Goal: Complete application form: Complete application form

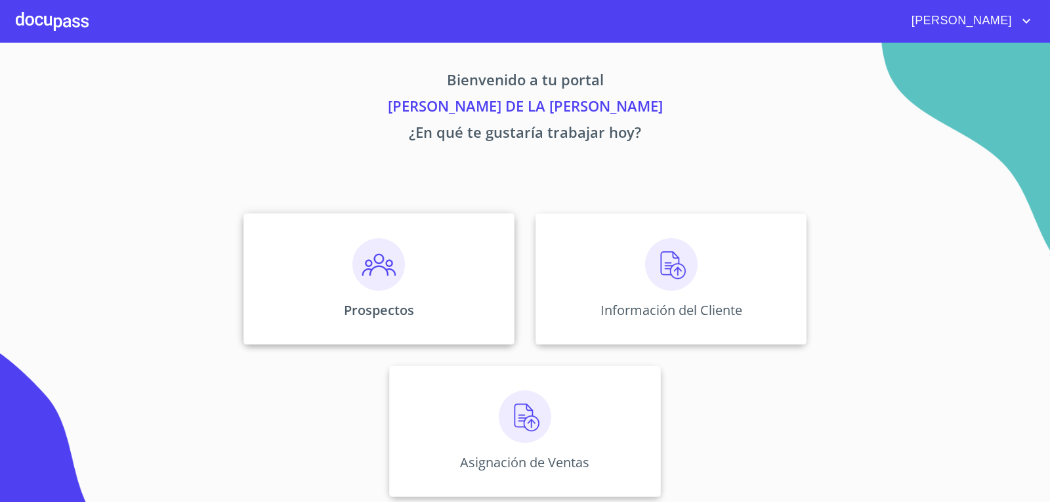
click at [375, 279] on img at bounding box center [378, 264] width 52 height 52
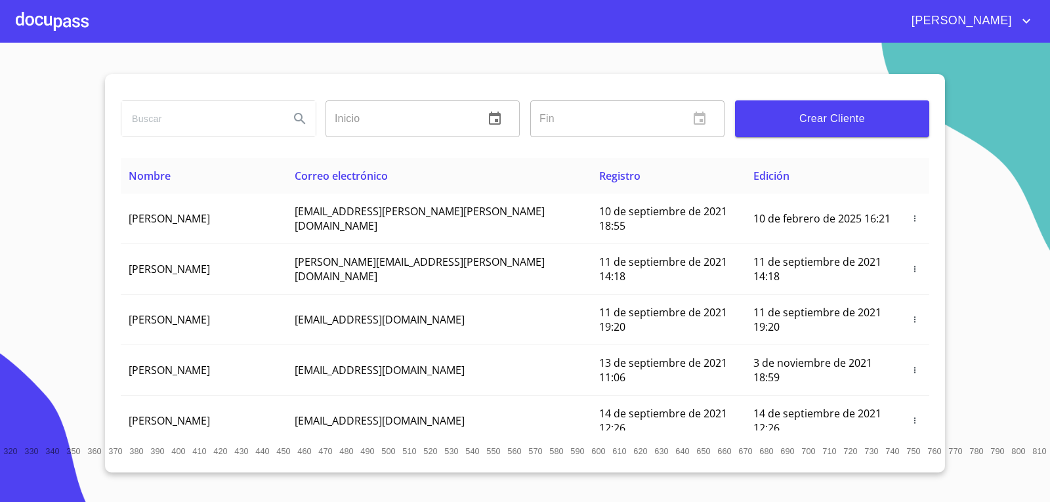
click at [853, 106] on button "Crear Cliente" at bounding box center [832, 118] width 194 height 37
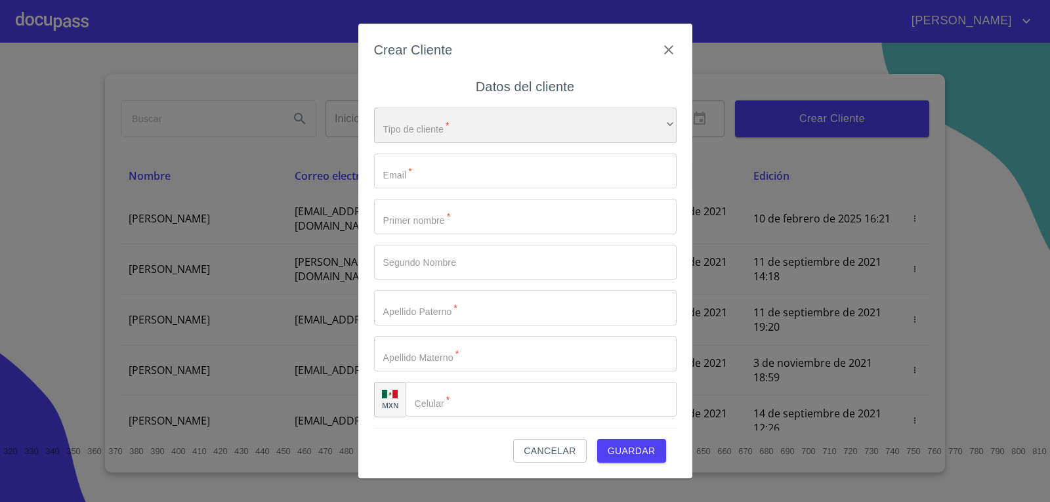
click at [430, 128] on div "​" at bounding box center [525, 125] width 302 height 35
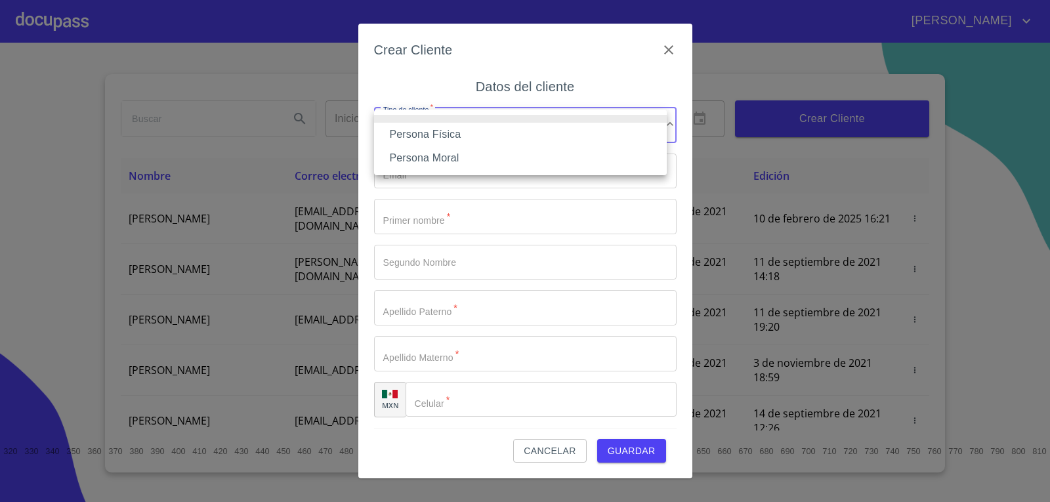
click at [430, 140] on li "Persona Física" at bounding box center [520, 135] width 293 height 24
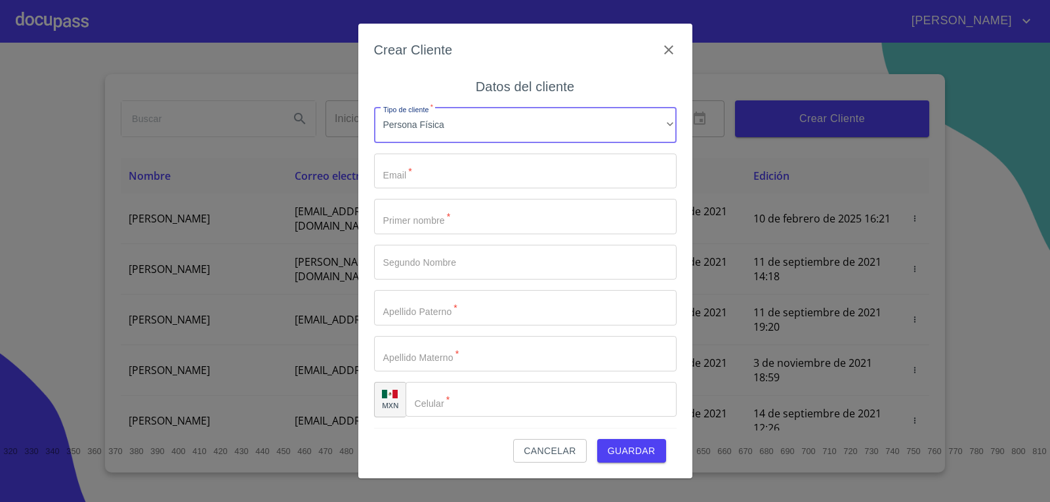
click at [433, 180] on input "Tipo de cliente   *" at bounding box center [525, 170] width 302 height 35
type input "c"
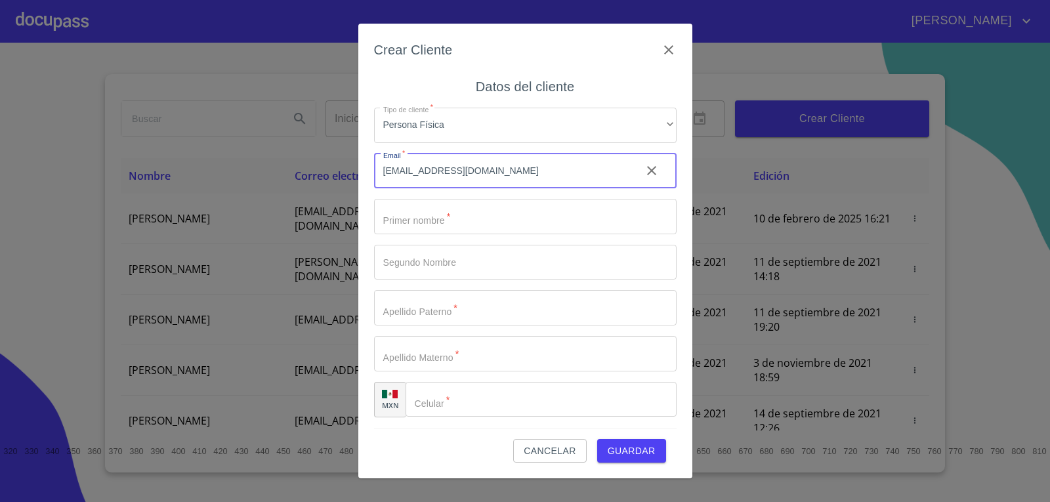
type input "[EMAIL_ADDRESS][DOMAIN_NAME]"
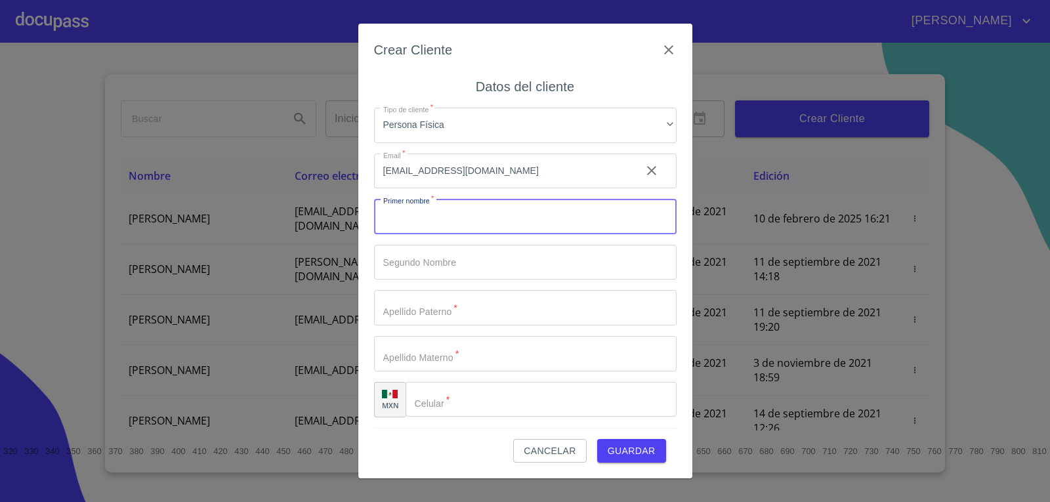
click at [508, 229] on input "Tipo de cliente   *" at bounding box center [525, 216] width 302 height 35
type input "[PERSON_NAME]"
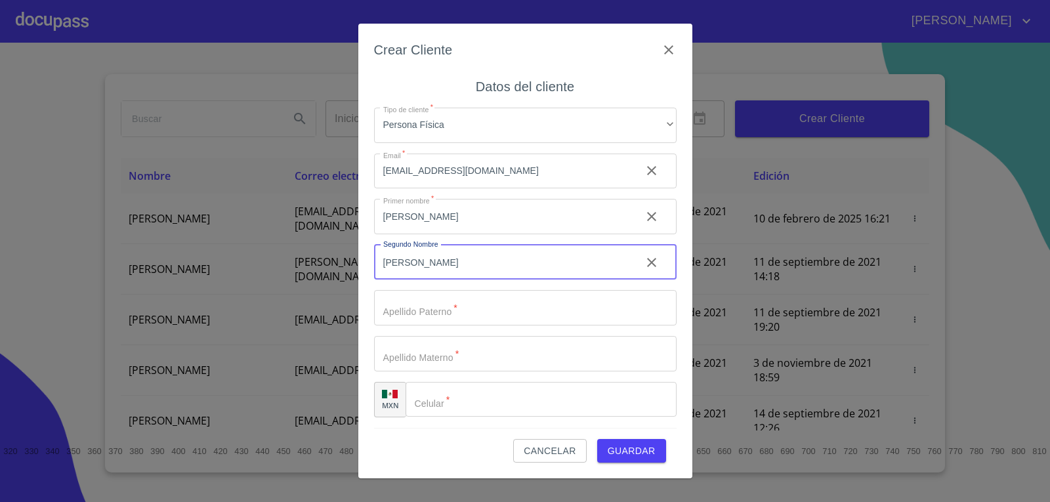
type input "[PERSON_NAME]"
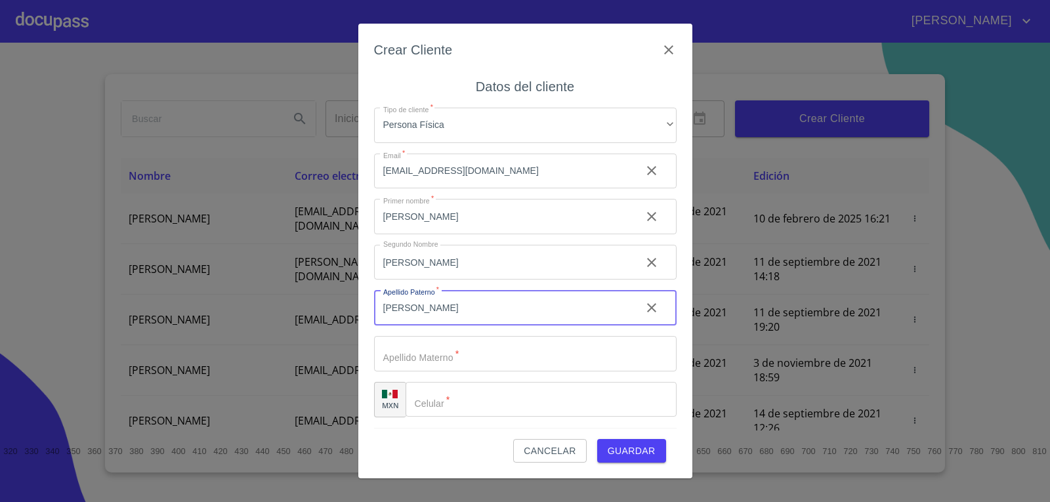
type input "[PERSON_NAME]"
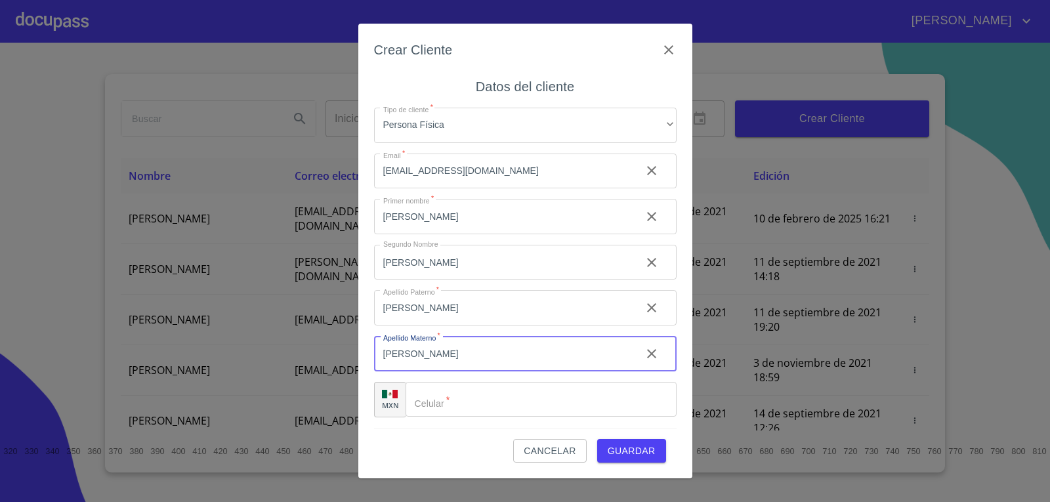
type input "[PERSON_NAME]"
click at [626, 454] on span "Guardar" at bounding box center [631, 451] width 48 height 16
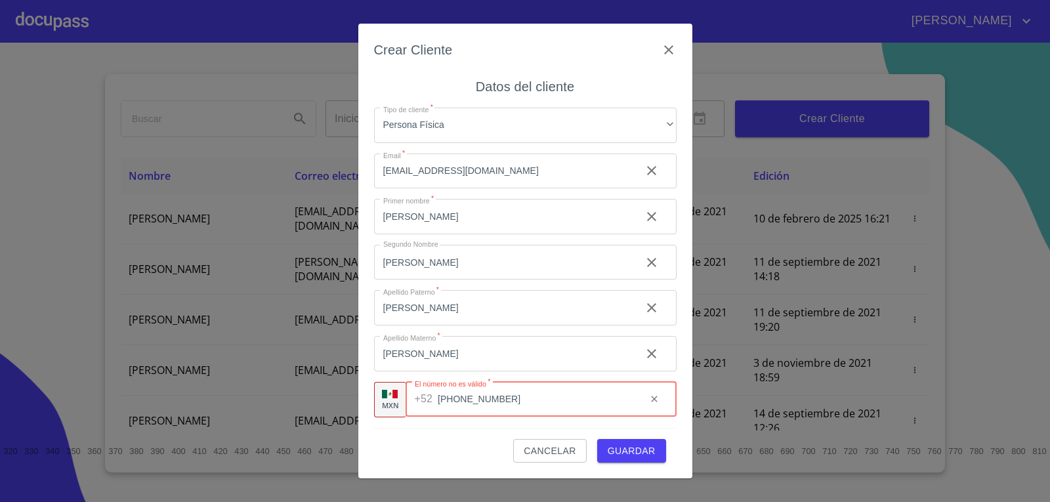
click at [546, 407] on input "[PHONE_NUMBER]" at bounding box center [536, 399] width 197 height 35
click at [464, 398] on input "[PHONE_NUMBER]" at bounding box center [536, 399] width 197 height 35
click at [529, 393] on input "[PHONE_NUMBER]" at bounding box center [536, 399] width 197 height 35
type input "[PHONE_NUMBER]"
click at [618, 451] on span "Guardar" at bounding box center [631, 451] width 48 height 16
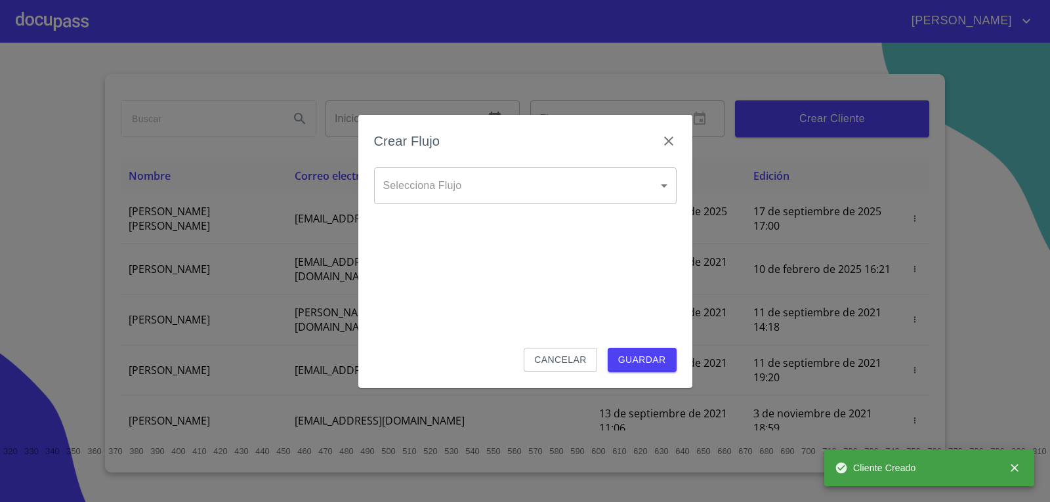
click at [593, 198] on body "[PERSON_NAME] ​ Fin ​ Crear Cliente Nombre Correo electrónico Registro Edición …" at bounding box center [525, 251] width 1050 height 502
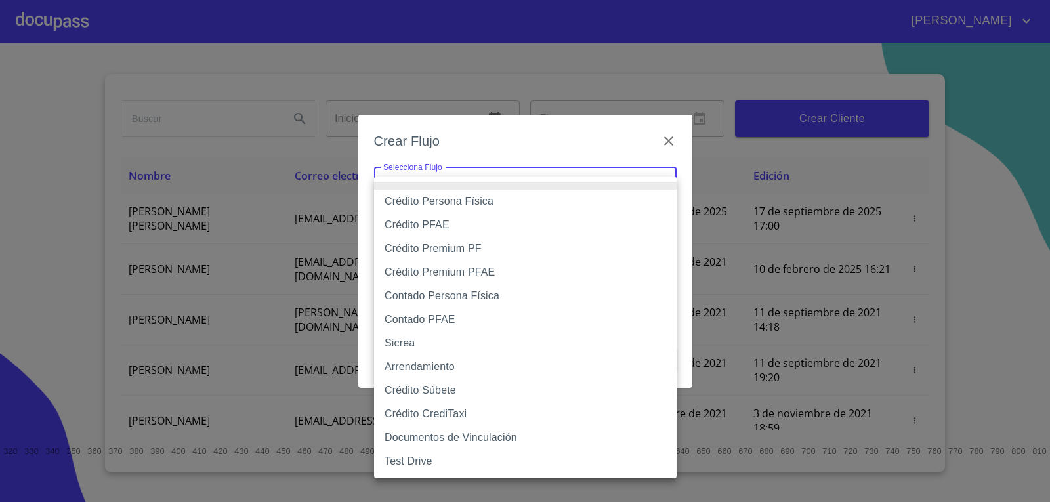
click at [501, 192] on li "Crédito Persona Física" at bounding box center [525, 202] width 302 height 24
type input "6009fb3c7d1714eb8809aa97"
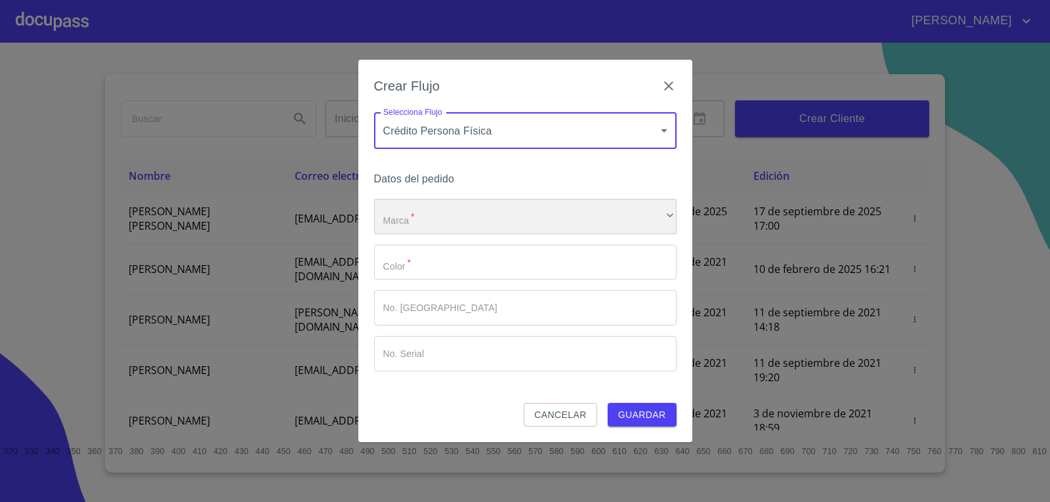
click at [488, 220] on div "​" at bounding box center [525, 216] width 302 height 35
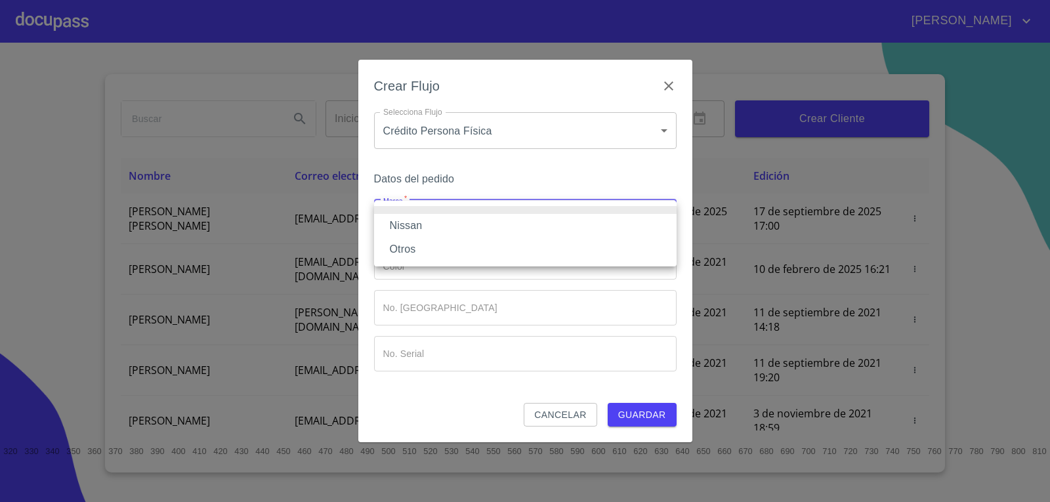
click at [476, 230] on li "Nissan" at bounding box center [525, 226] width 302 height 24
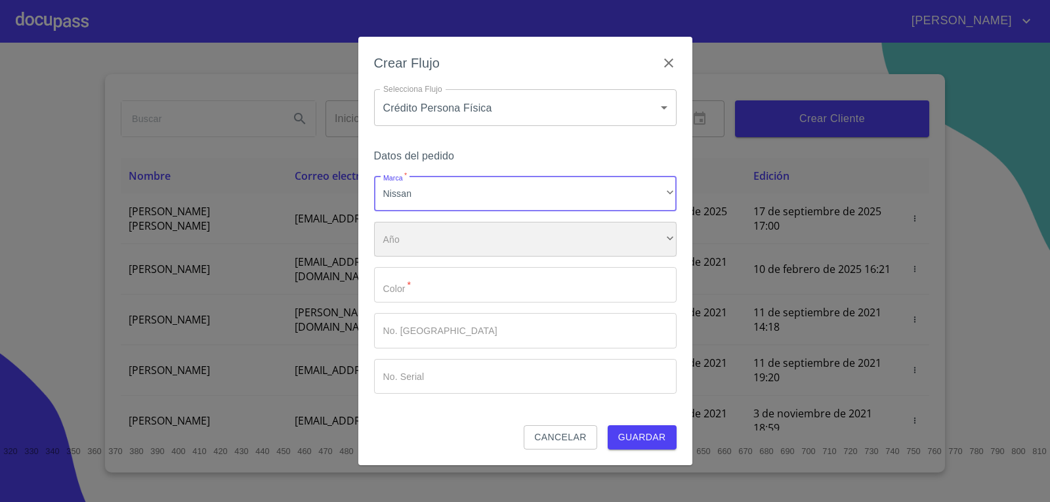
click at [462, 247] on div "​" at bounding box center [525, 239] width 302 height 35
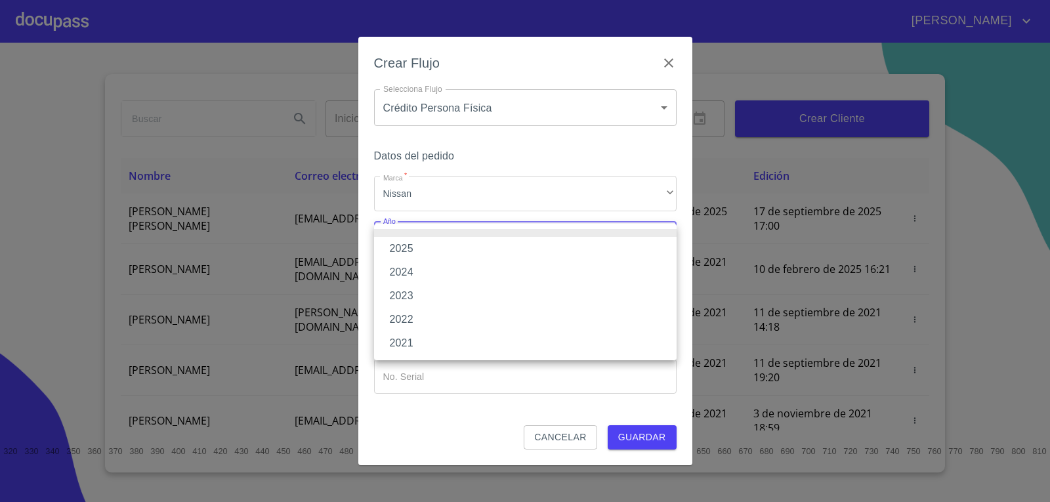
click at [445, 248] on li "2025" at bounding box center [525, 249] width 302 height 24
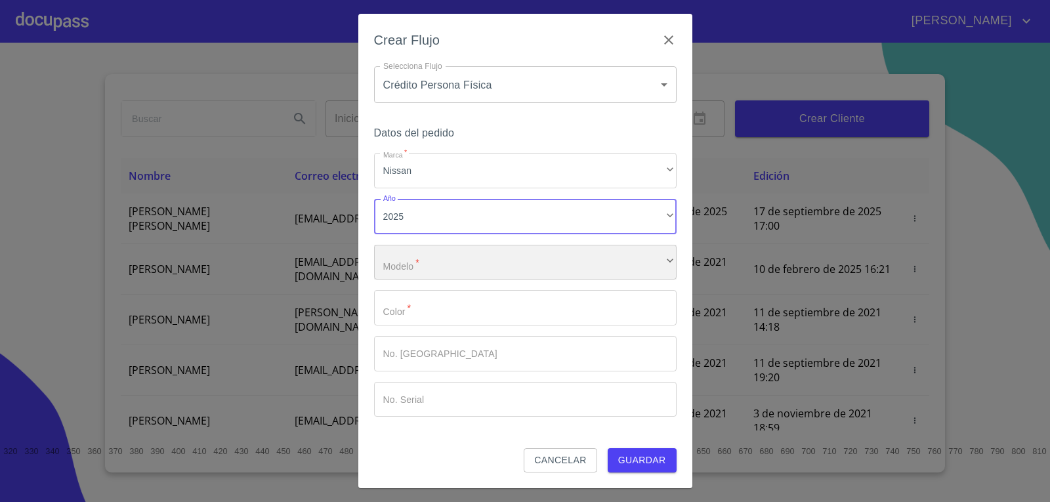
click at [441, 266] on div "​" at bounding box center [525, 262] width 302 height 35
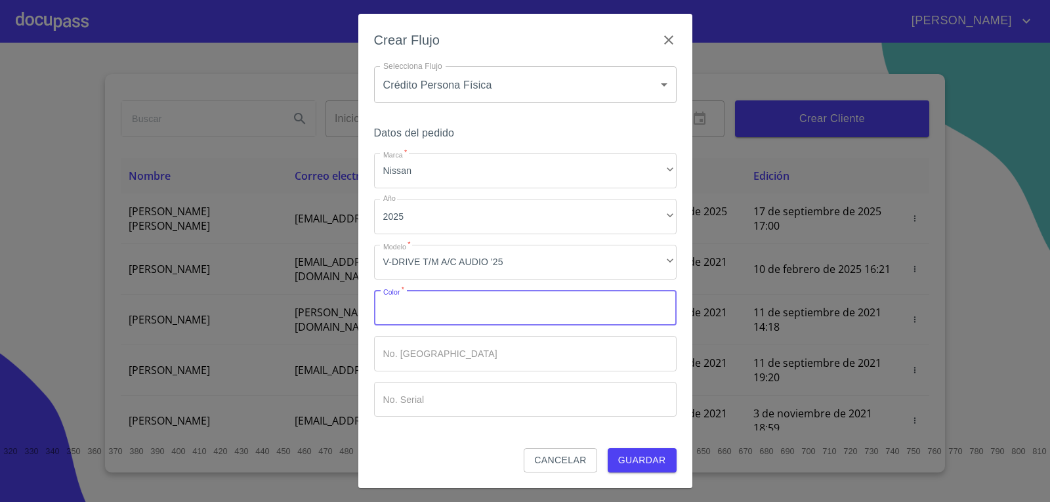
click at [445, 304] on input "Marca   *" at bounding box center [525, 307] width 302 height 35
type input "ROJO"
click at [607, 448] on button "Guardar" at bounding box center [641, 460] width 69 height 24
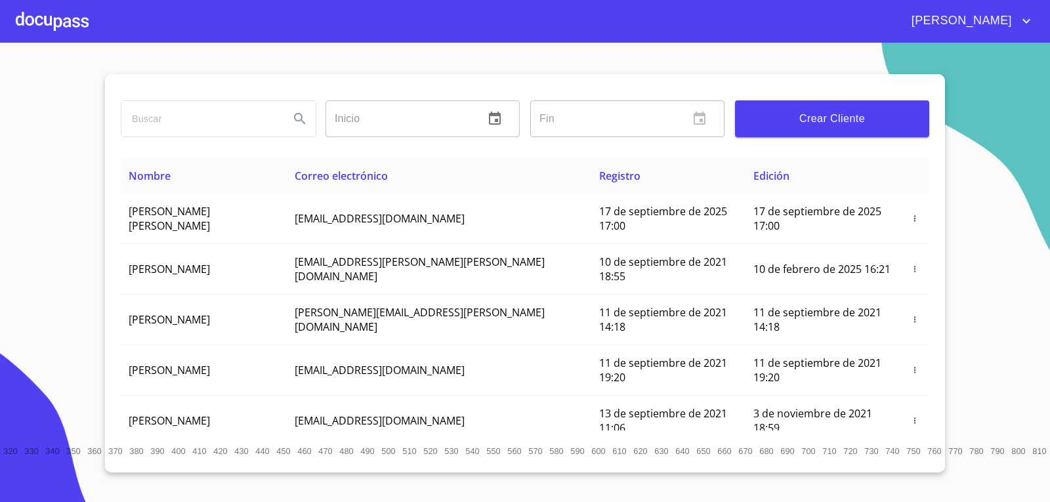
click at [63, 19] on div at bounding box center [52, 21] width 73 height 42
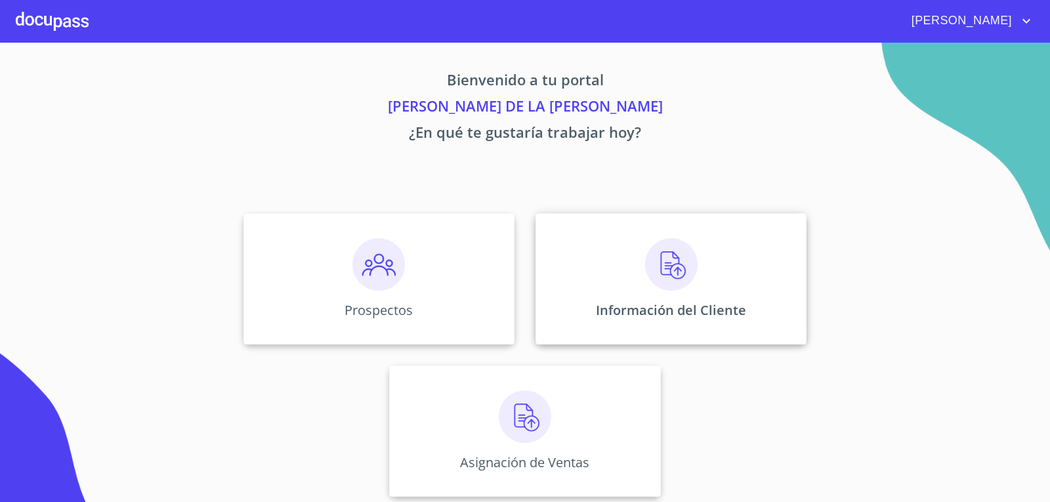
click at [616, 279] on div "Información del Cliente" at bounding box center [670, 278] width 271 height 131
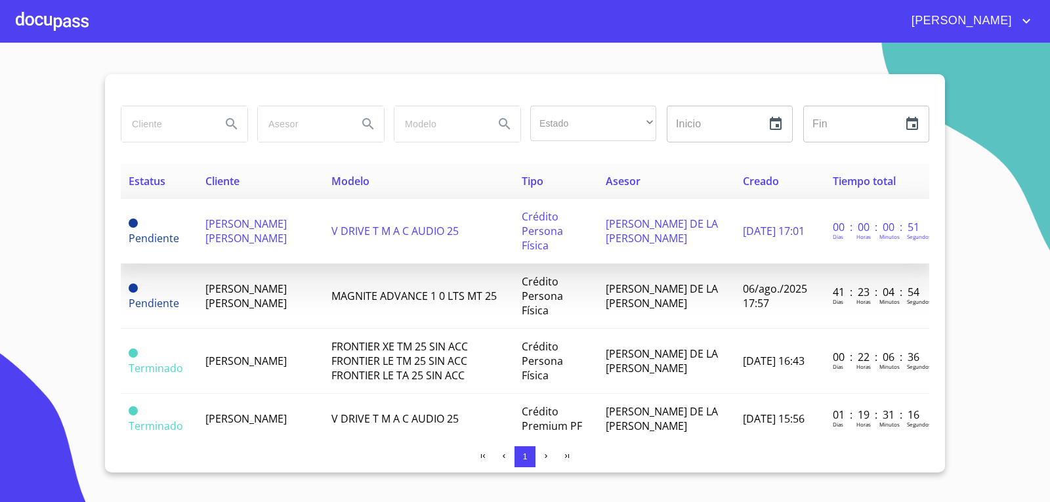
click at [262, 232] on span "[PERSON_NAME] [PERSON_NAME]" at bounding box center [245, 230] width 81 height 29
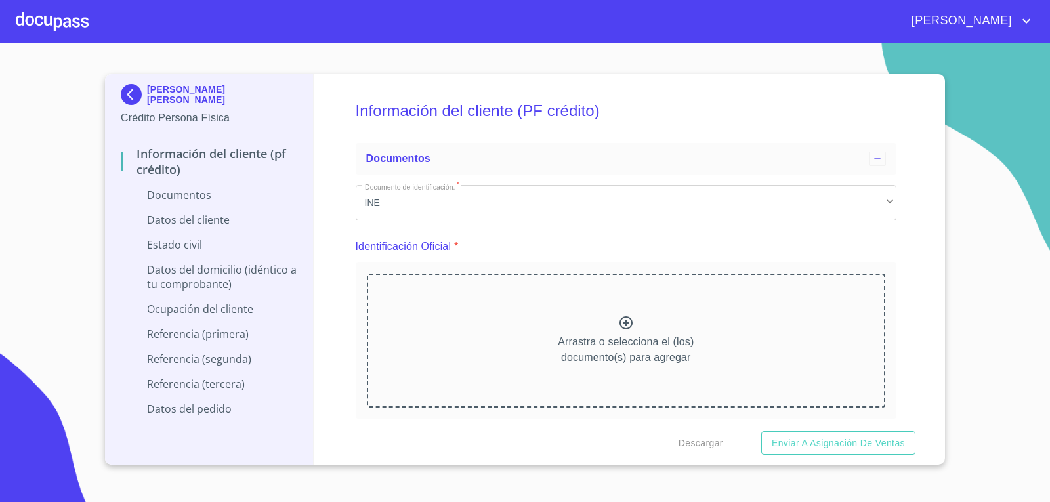
click at [601, 330] on div "Arrastra o selecciona el (los) documento(s) para agregar" at bounding box center [626, 341] width 519 height 134
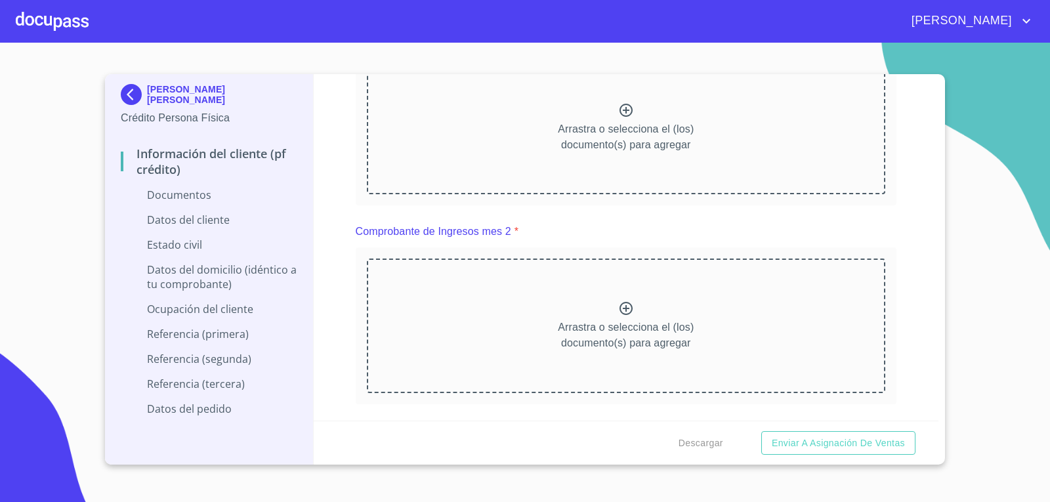
scroll to position [700, 0]
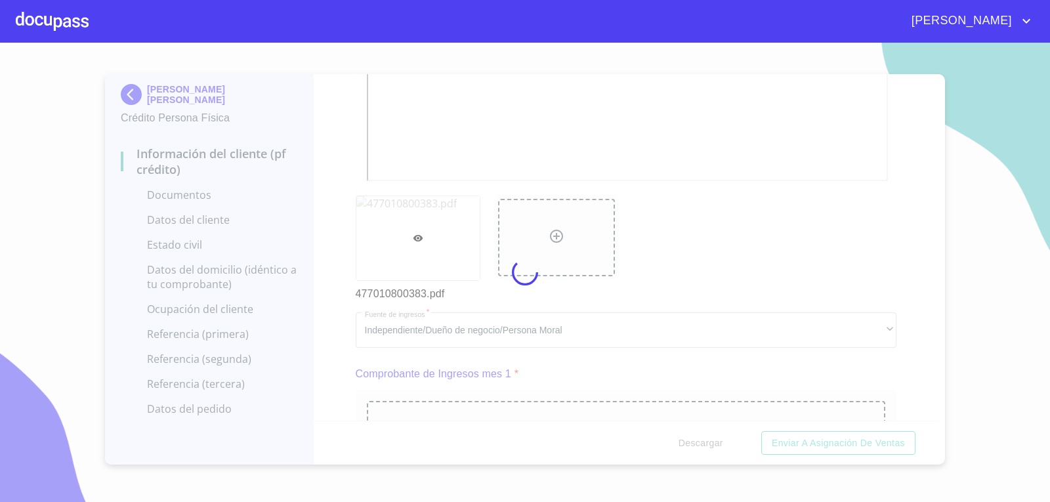
drag, startPoint x: 729, startPoint y: 116, endPoint x: 752, endPoint y: 127, distance: 25.2
click at [729, 116] on div at bounding box center [525, 272] width 1050 height 459
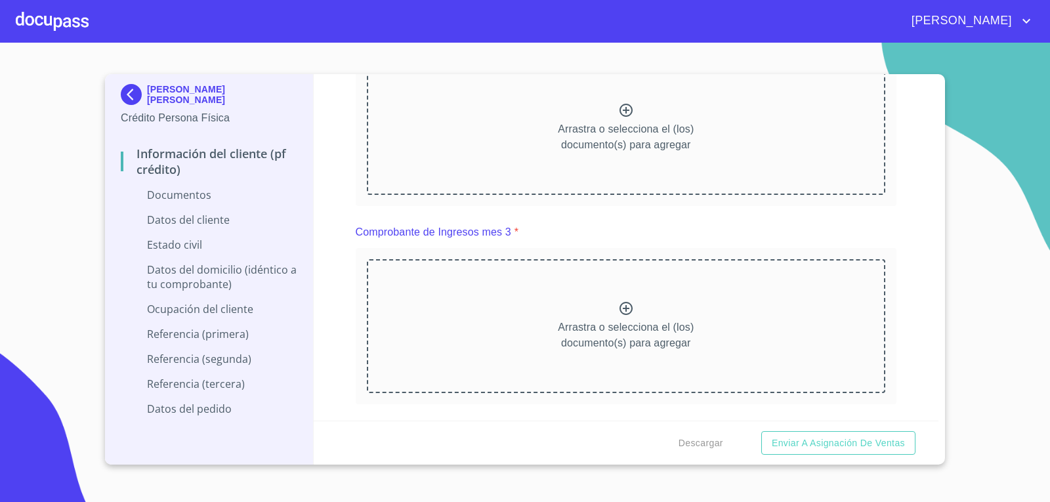
scroll to position [1255, 0]
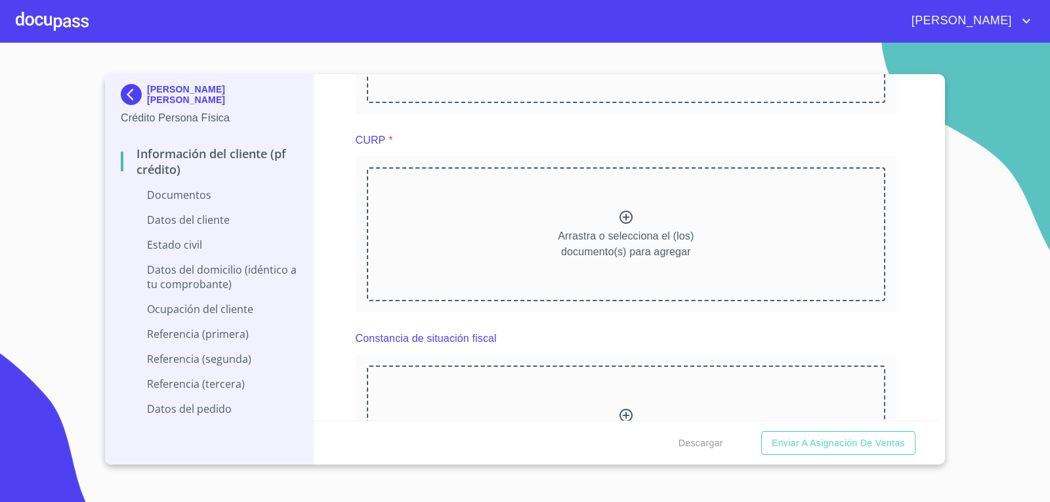
scroll to position [1924, 0]
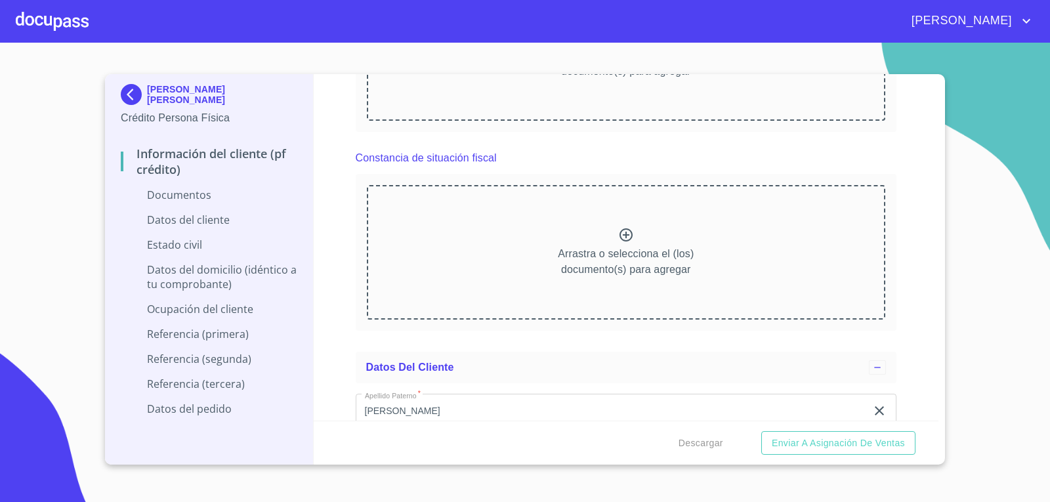
scroll to position [2493, 0]
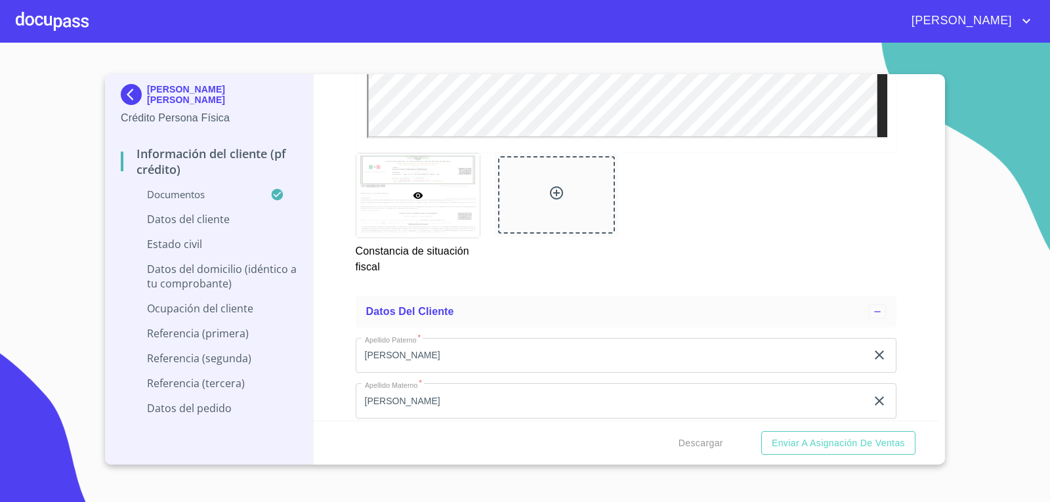
scroll to position [0, 0]
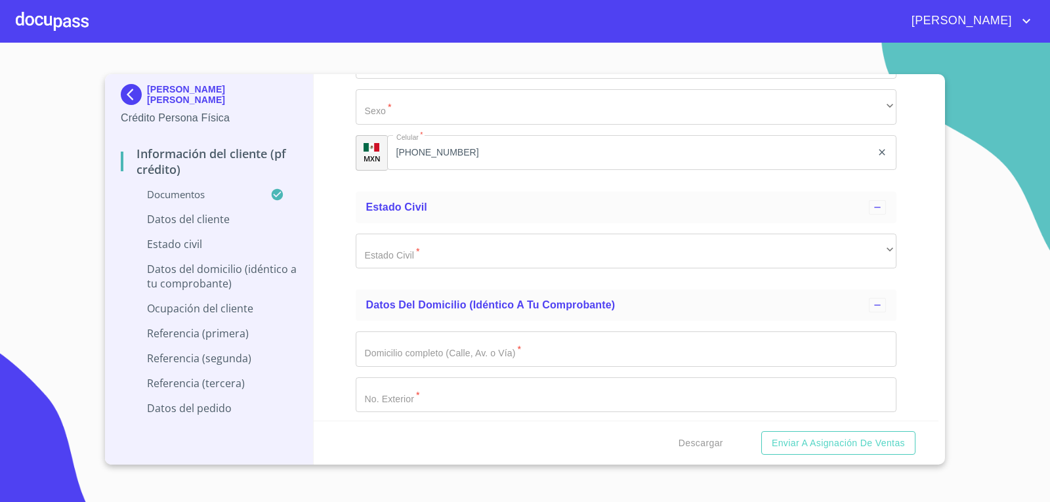
scroll to position [4395, 0]
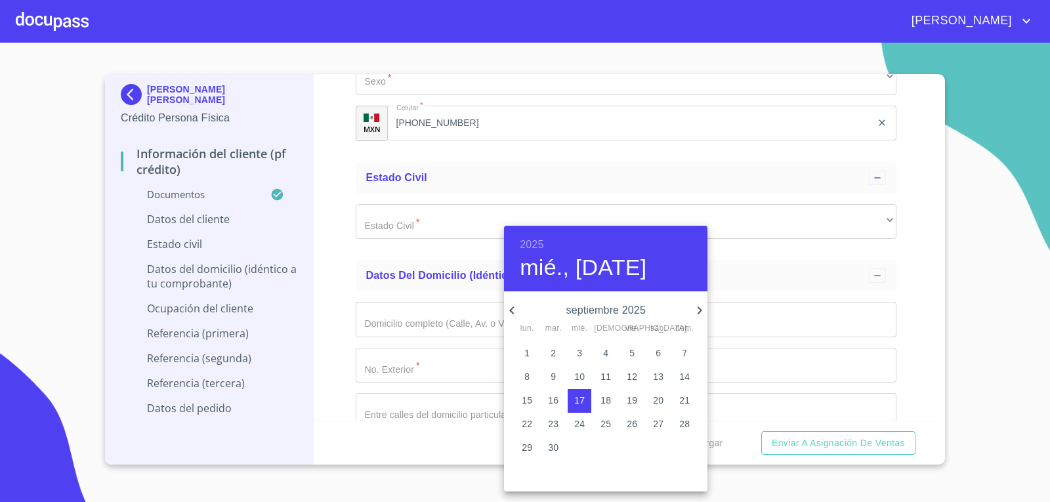
click at [531, 245] on h6 "2025" at bounding box center [532, 244] width 24 height 18
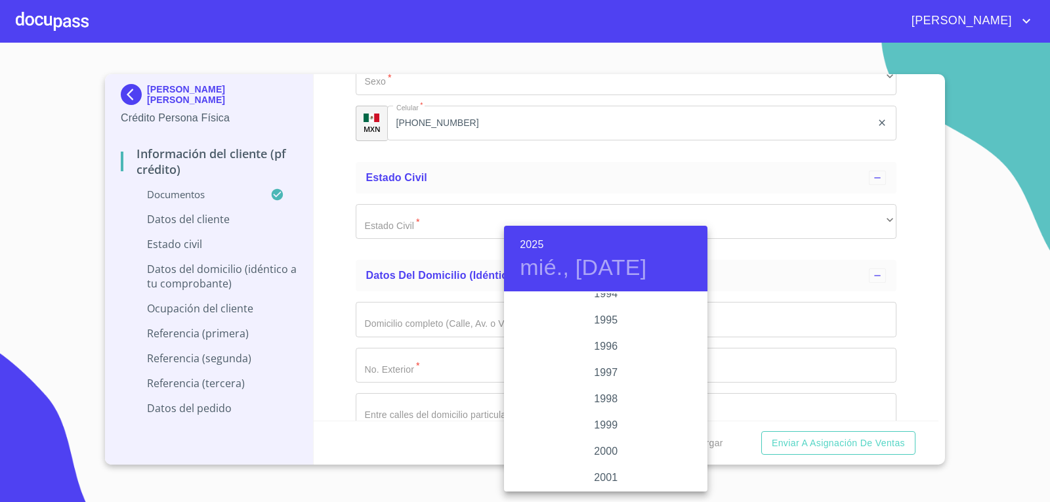
scroll to position [1789, 0]
click at [603, 355] on div "1995" at bounding box center [605, 354] width 203 height 26
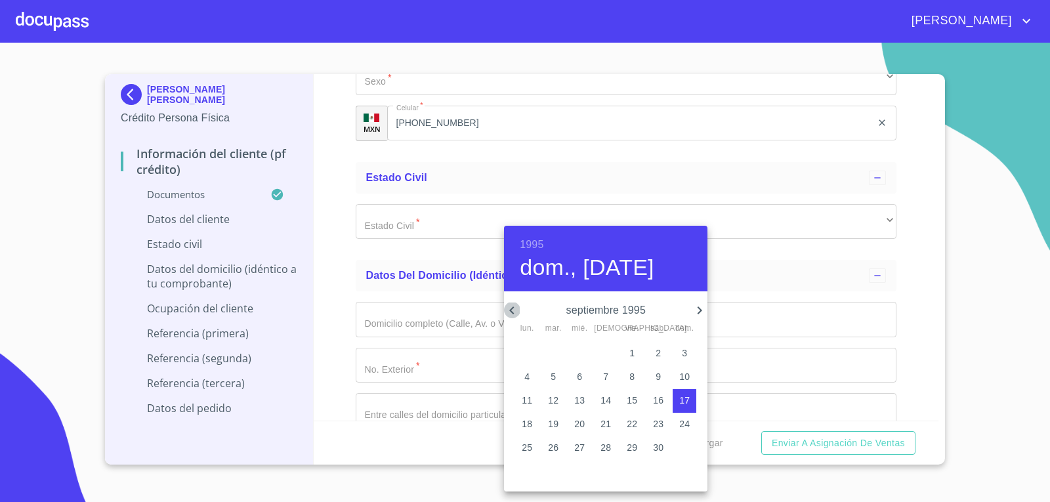
click at [515, 308] on icon "button" at bounding box center [512, 310] width 16 height 16
click at [698, 310] on icon "button" at bounding box center [699, 310] width 16 height 16
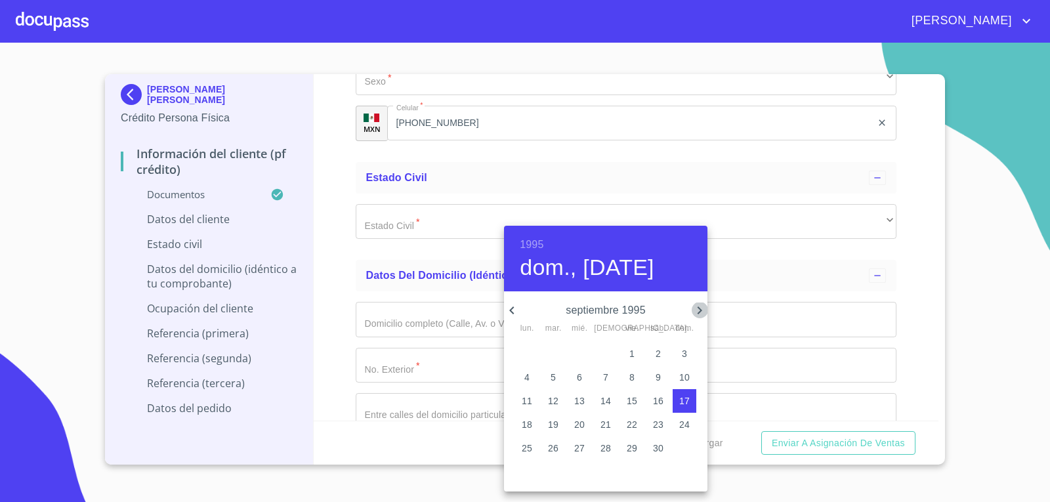
click at [698, 310] on icon "button" at bounding box center [699, 310] width 16 height 16
click at [508, 310] on icon "button" at bounding box center [512, 310] width 16 height 16
drag, startPoint x: 601, startPoint y: 254, endPoint x: 584, endPoint y: 253, distance: 17.8
click at [584, 253] on div "1995 dom., [DATE]" at bounding box center [605, 259] width 203 height 66
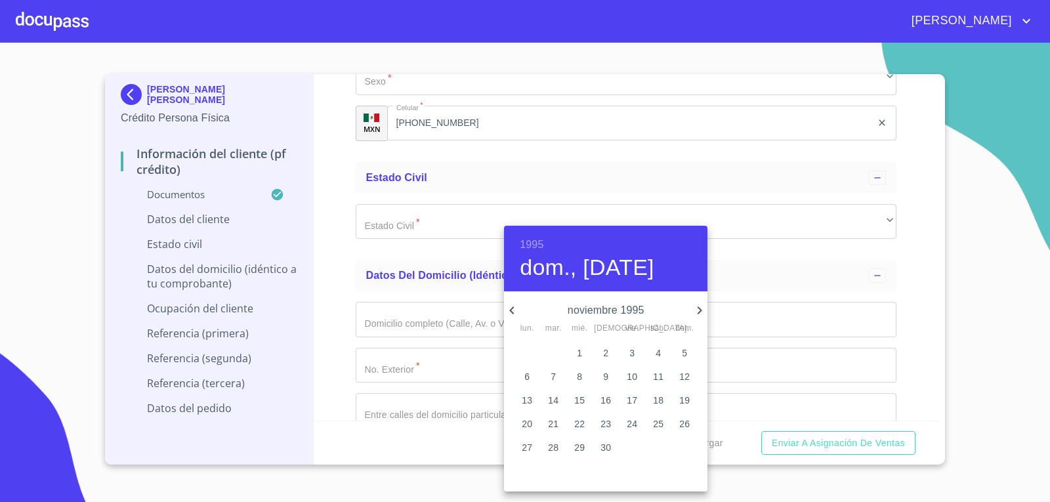
click at [528, 422] on p "20" at bounding box center [526, 423] width 10 height 13
type input "20 de nov. de 1995"
click at [394, 260] on div at bounding box center [525, 251] width 1050 height 502
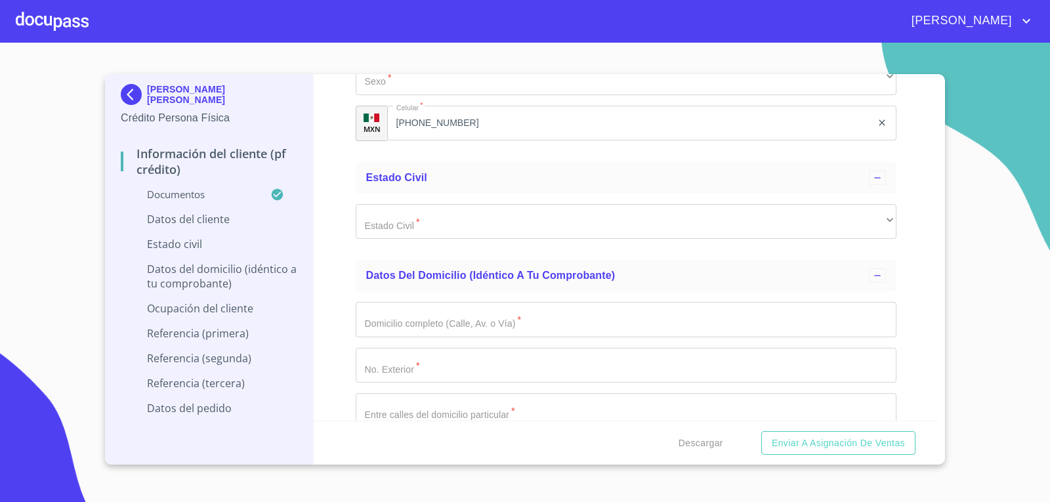
type input "SAEC951120U55"
type input "SAEC951120MJCNNC06"
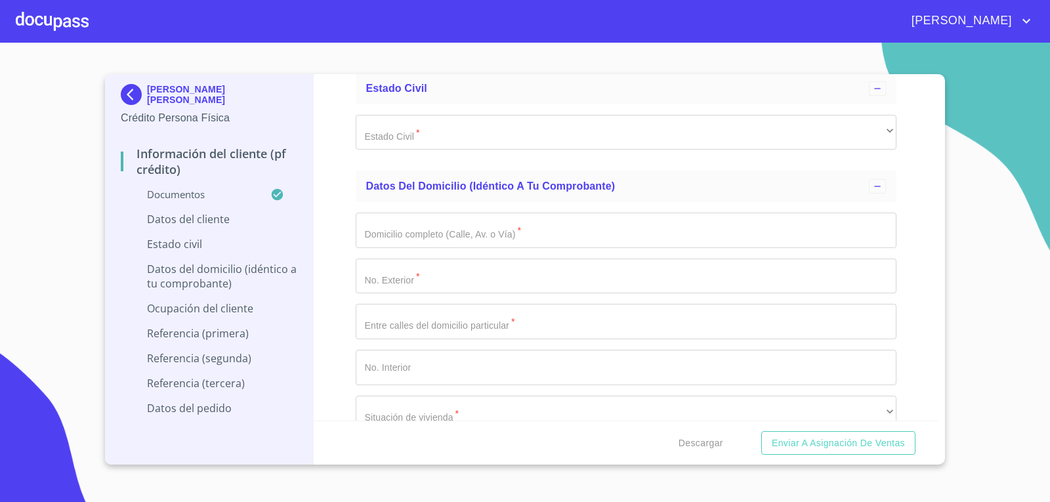
scroll to position [4487, 0]
type input "1653031067"
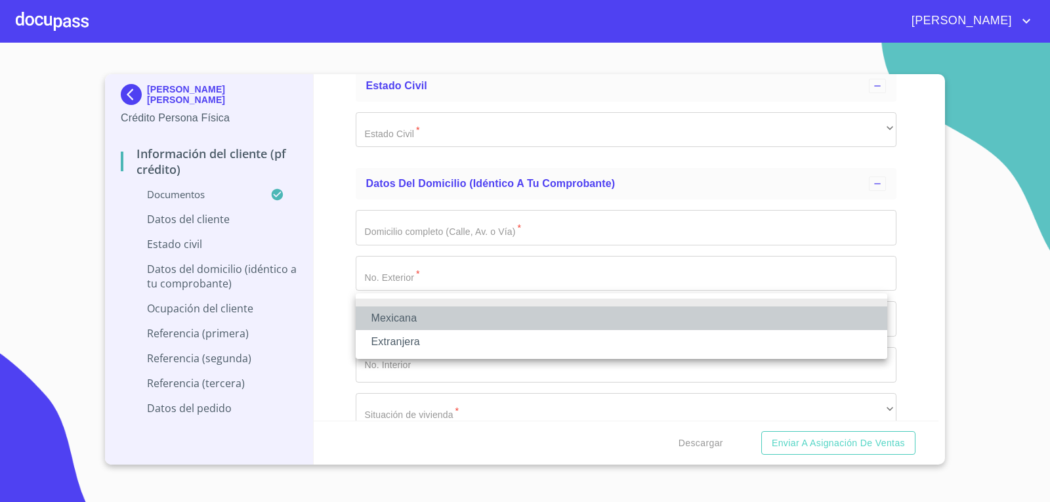
click at [460, 316] on li "Mexicana" at bounding box center [621, 318] width 531 height 24
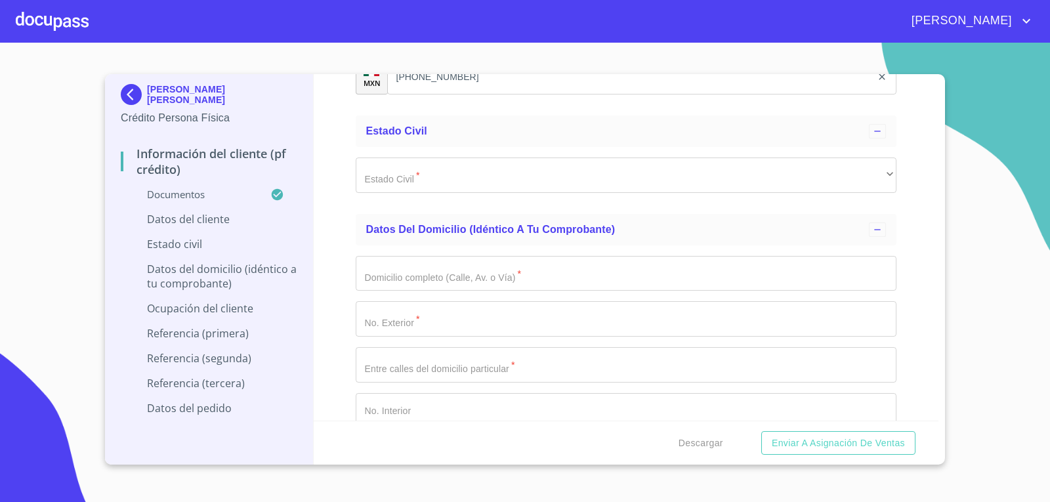
type input "[GEOGRAPHIC_DATA]"
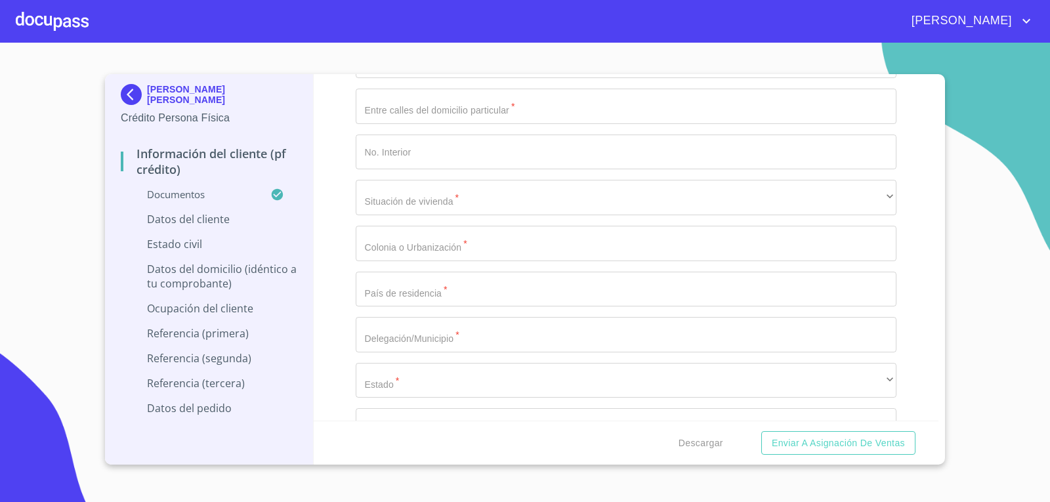
scroll to position [4762, 0]
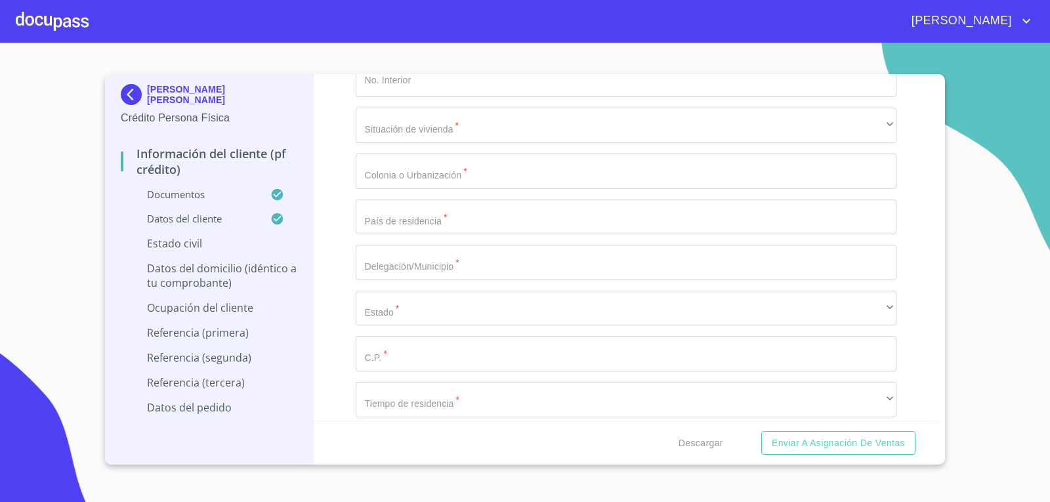
scroll to position [4880, 0]
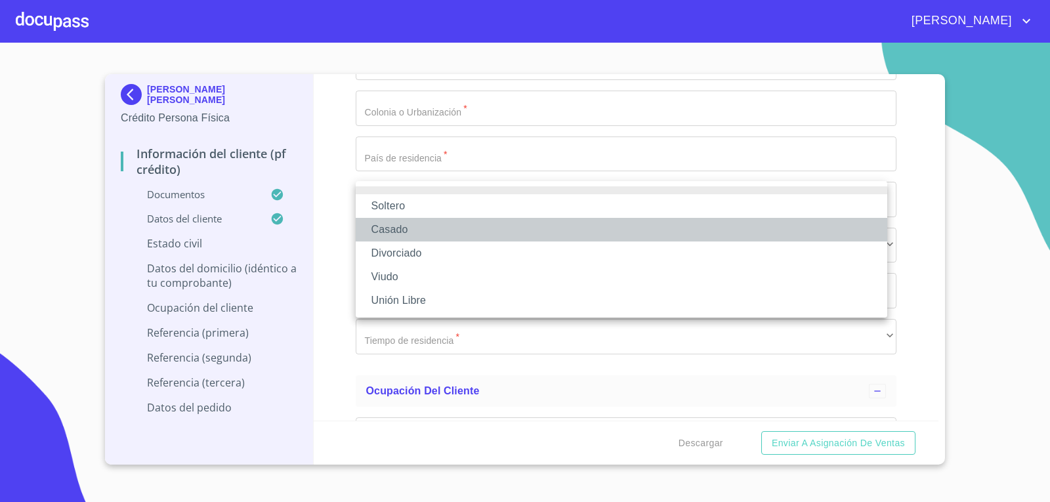
click at [421, 231] on li "Casado" at bounding box center [621, 230] width 531 height 24
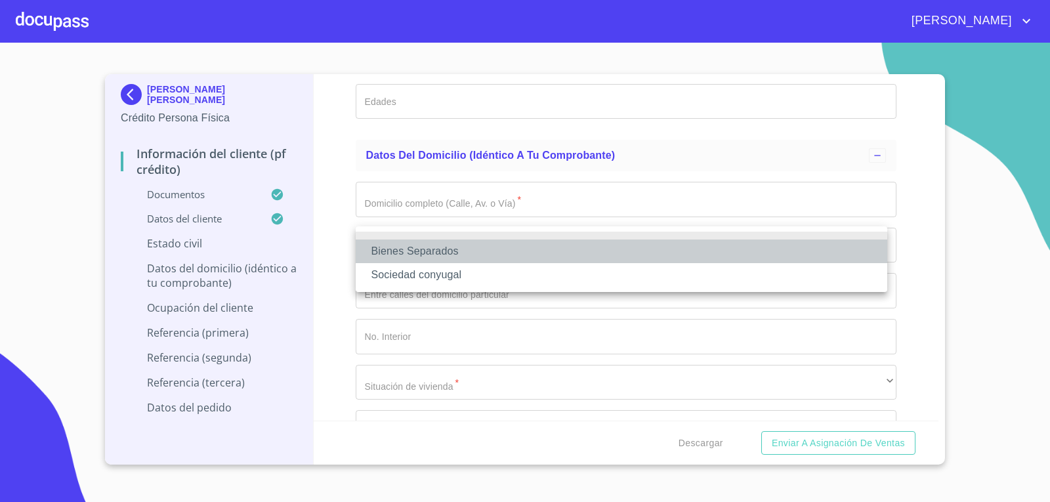
click at [457, 256] on li "Bienes Separados" at bounding box center [621, 251] width 531 height 24
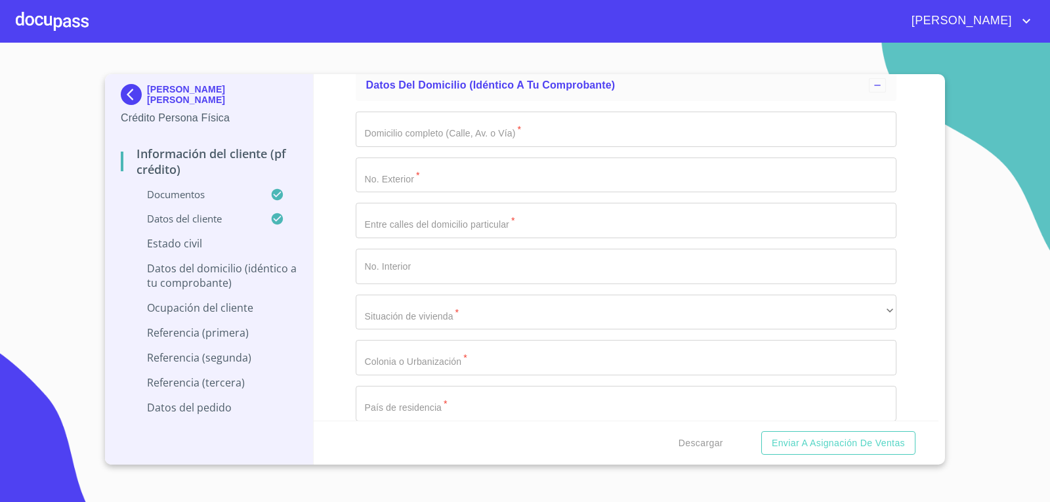
scroll to position [5025, 0]
